Goal: Task Accomplishment & Management: Complete application form

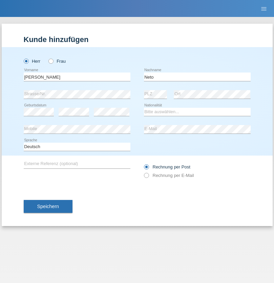
type input "Neto"
select select "CH"
radio input "true"
click at [77, 77] on input "text" at bounding box center [77, 77] width 107 height 8
type input "Nicolas"
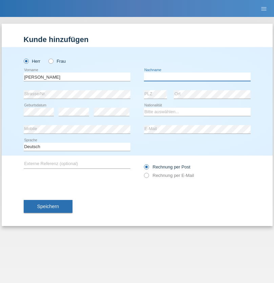
click at [197, 77] on input "text" at bounding box center [197, 77] width 107 height 8
type input "Meier"
select select "CH"
radio input "true"
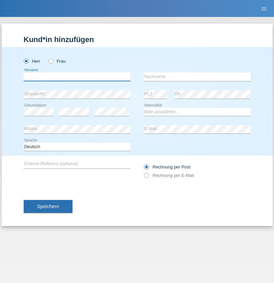
click at [77, 77] on input "text" at bounding box center [77, 77] width 107 height 8
type input "David"
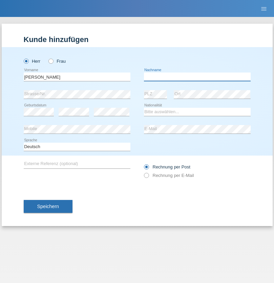
click at [197, 77] on input "text" at bounding box center [197, 77] width 107 height 8
type input "Nydegger"
select select "CH"
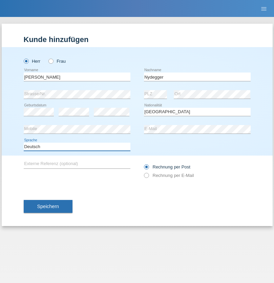
select select "en"
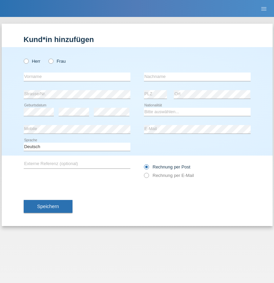
radio input "true"
click at [77, 77] on input "text" at bounding box center [77, 77] width 107 height 8
type input "Corinne"
click at [197, 77] on input "text" at bounding box center [197, 77] width 107 height 8
type input "Nydegger"
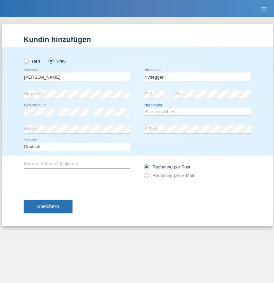
select select "CH"
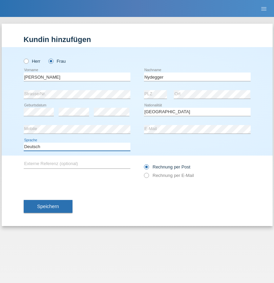
select select "en"
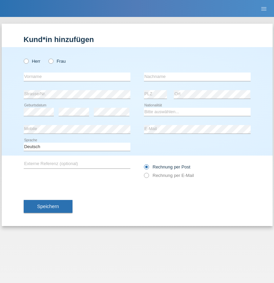
radio input "true"
click at [77, 77] on input "text" at bounding box center [77, 77] width 107 height 8
type input "Goekhan"
click at [197, 77] on input "text" at bounding box center [197, 77] width 107 height 8
type input "Akarsu"
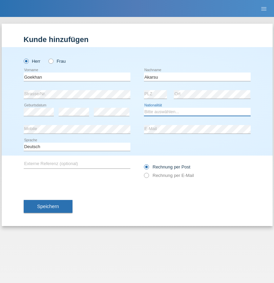
select select "AT"
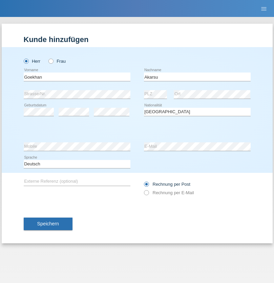
select select "C"
select select "01"
select select "05"
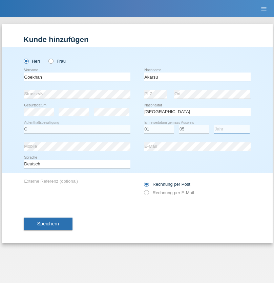
select select "2021"
select select "en"
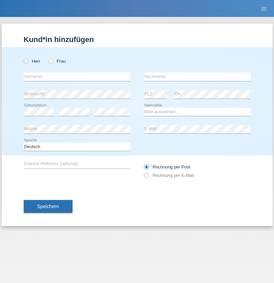
radio input "true"
click at [77, 77] on input "text" at bounding box center [77, 77] width 107 height 8
type input "[PERSON_NAME]"
click at [197, 77] on input "text" at bounding box center [197, 77] width 107 height 8
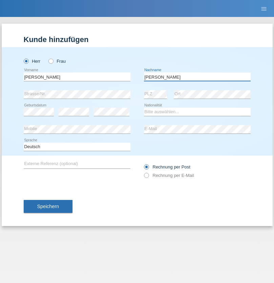
type input "[PERSON_NAME]"
select select "IT"
select select "C"
select select "22"
select select "06"
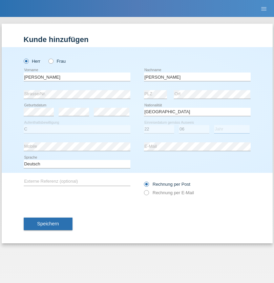
select select "1964"
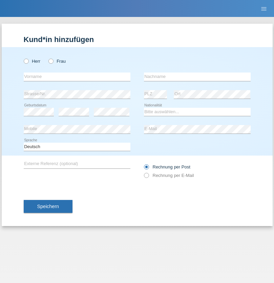
radio input "true"
click at [77, 77] on input "text" at bounding box center [77, 77] width 107 height 8
type input "Carnevale"
click at [197, 77] on input "text" at bounding box center [197, 77] width 107 height 8
type input "Alessio"
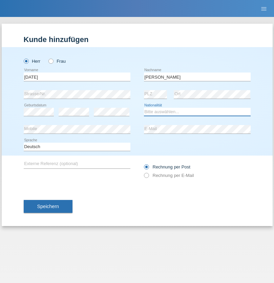
select select "IT"
select select "C"
select select "01"
select select "05"
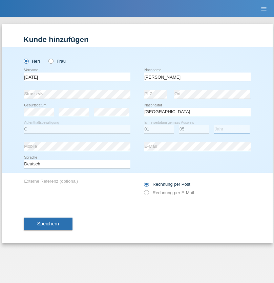
select select "2021"
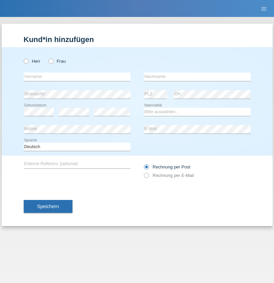
radio input "true"
click at [77, 77] on input "text" at bounding box center [77, 77] width 107 height 8
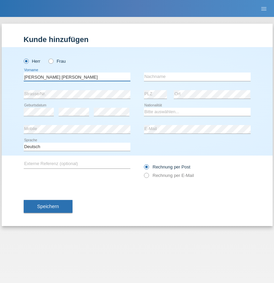
type input "[PERSON_NAME] [PERSON_NAME]"
click at [197, 77] on input "text" at bounding box center [197, 77] width 107 height 8
type input "Cislariu"
select select "CH"
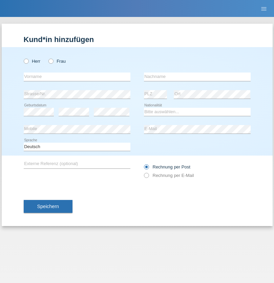
radio input "true"
select select "CH"
radio input "true"
click at [77, 77] on input "text" at bounding box center [77, 77] width 107 height 8
type input "Zsolt"
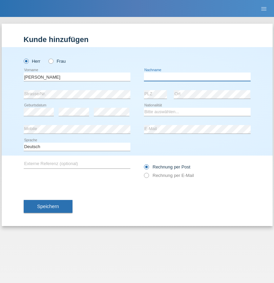
click at [197, 77] on input "text" at bounding box center [197, 77] width 107 height 8
type input "Kappelmayer"
select select "MG"
select select "C"
select select "01"
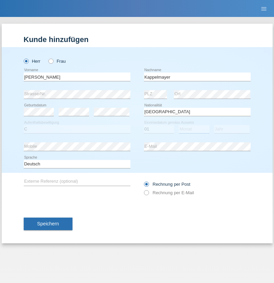
select select "09"
select select "2021"
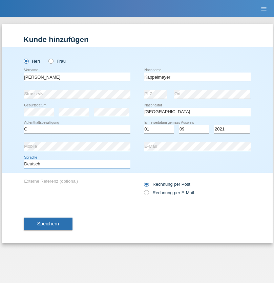
select select "en"
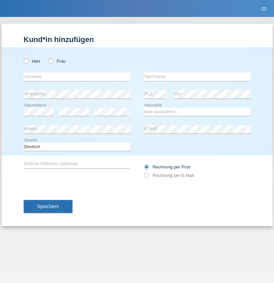
radio input "true"
click at [77, 77] on input "text" at bounding box center [77, 77] width 107 height 8
type input "firat"
click at [197, 77] on input "text" at bounding box center [197, 77] width 107 height 8
type input "kara"
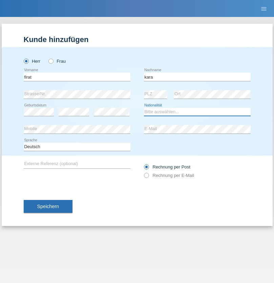
select select "CH"
radio input "true"
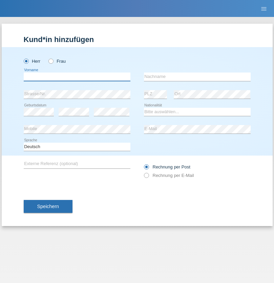
click at [77, 77] on input "text" at bounding box center [77, 77] width 107 height 8
type input "[PERSON_NAME]"
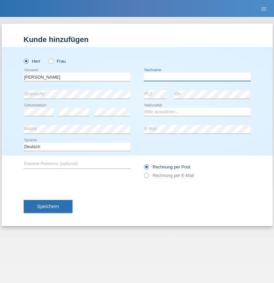
click at [197, 77] on input "text" at bounding box center [197, 77] width 107 height 8
type input "Panda nzinga"
select select "MN"
select select "C"
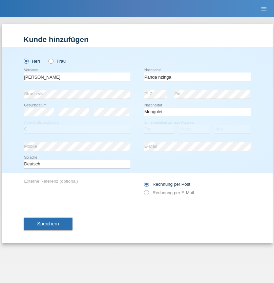
select select "28"
select select "11"
select select "2001"
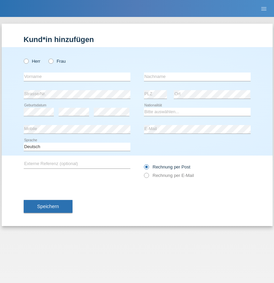
radio input "true"
select select "HU"
select select "C"
select select "30"
select select "10"
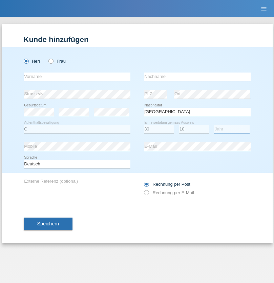
select select "2021"
